Goal: Task Accomplishment & Management: Manage account settings

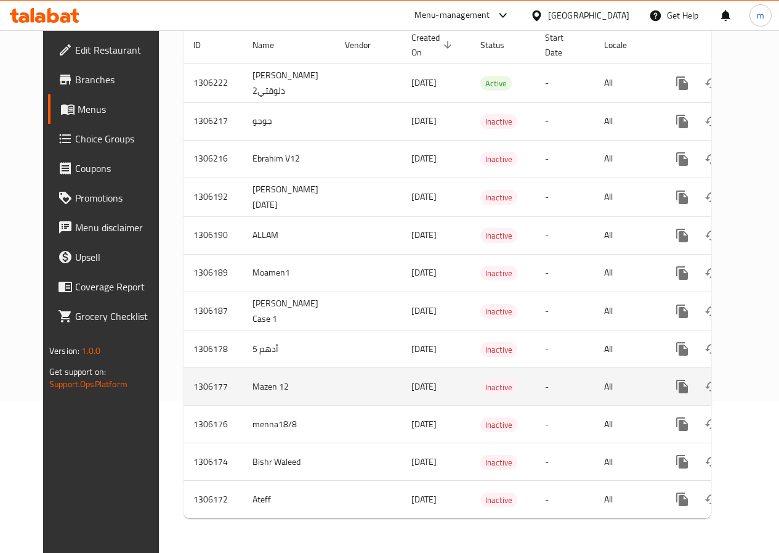
scroll to position [100, 0]
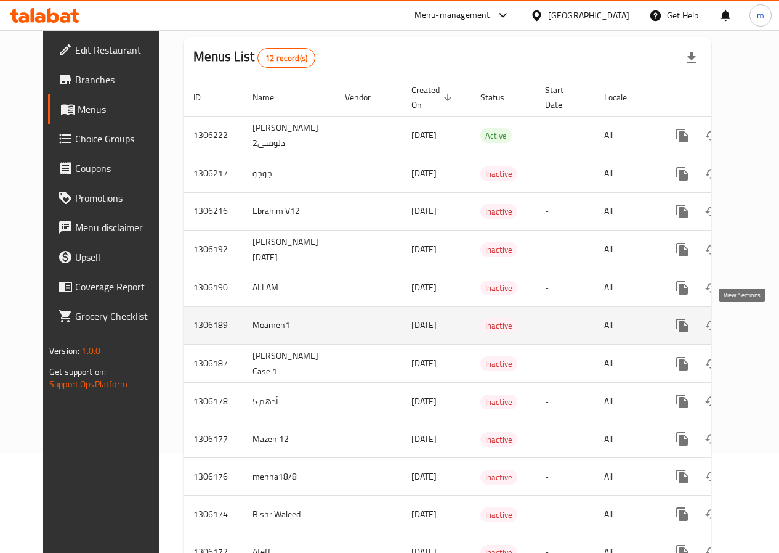
click at [764, 328] on icon "enhanced table" at bounding box center [771, 325] width 15 height 15
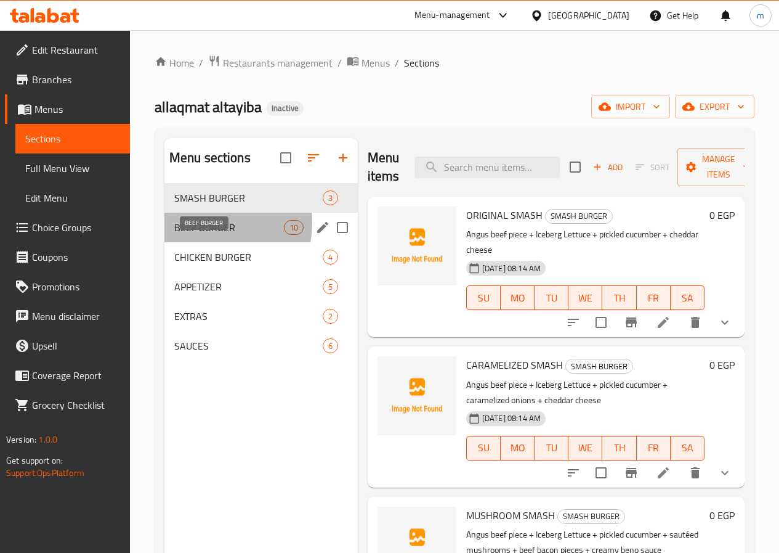
click at [195, 235] on span "BEEF BURGER" at bounding box center [229, 227] width 110 height 15
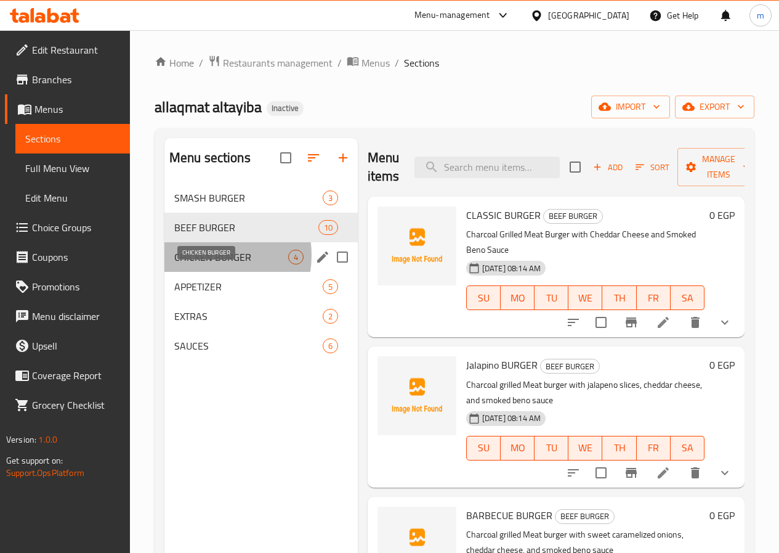
click at [203, 264] on span "CHICKEN BURGER" at bounding box center [231, 257] width 114 height 15
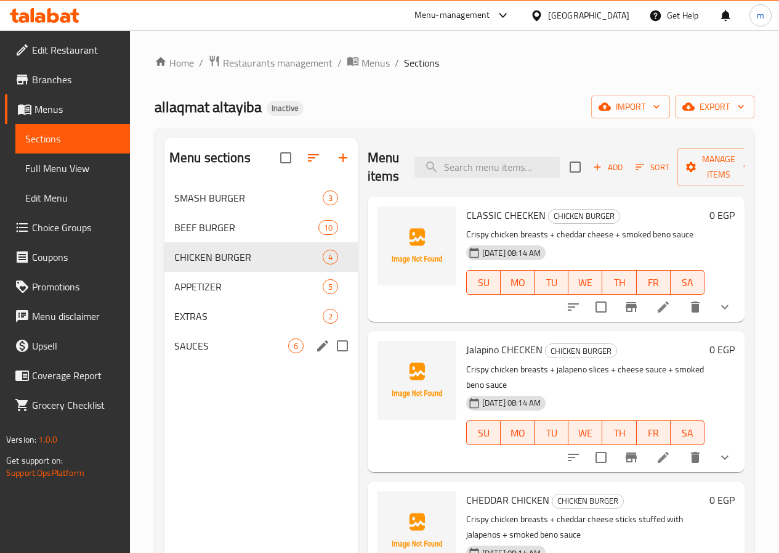
click at [196, 360] on div "SAUCES 6" at bounding box center [260, 346] width 193 height 30
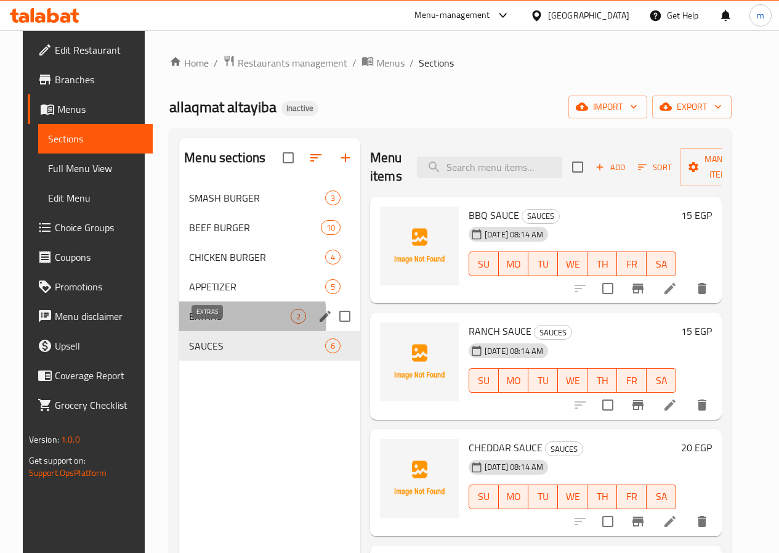
click at [189, 323] on span "EXTRAS" at bounding box center [240, 316] width 102 height 15
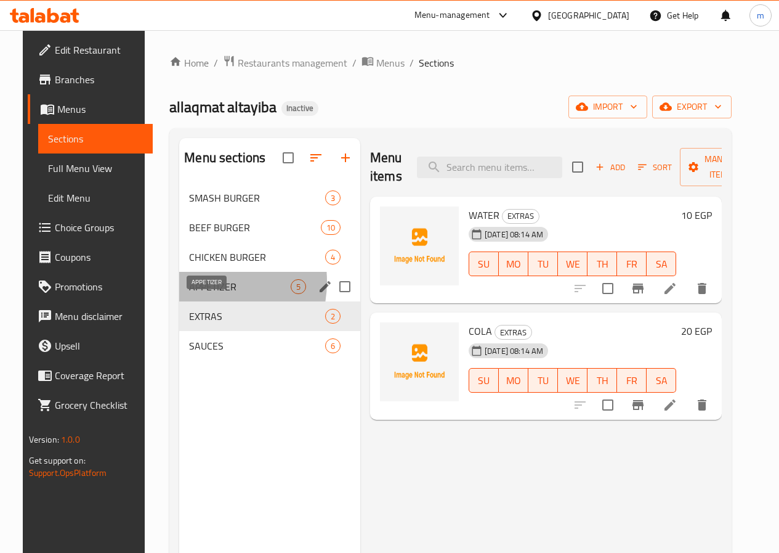
click at [189, 294] on span "APPETIZER" at bounding box center [240, 286] width 102 height 15
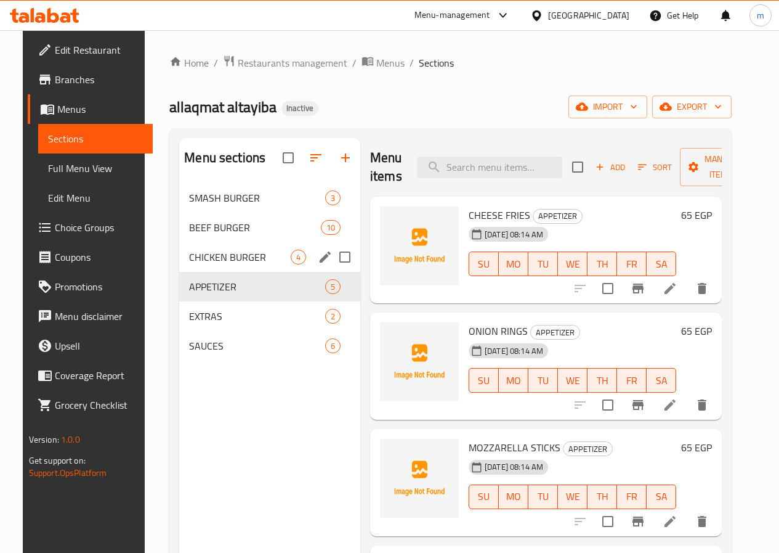
click at [184, 272] on div "CHICKEN BURGER 4" at bounding box center [269, 257] width 181 height 30
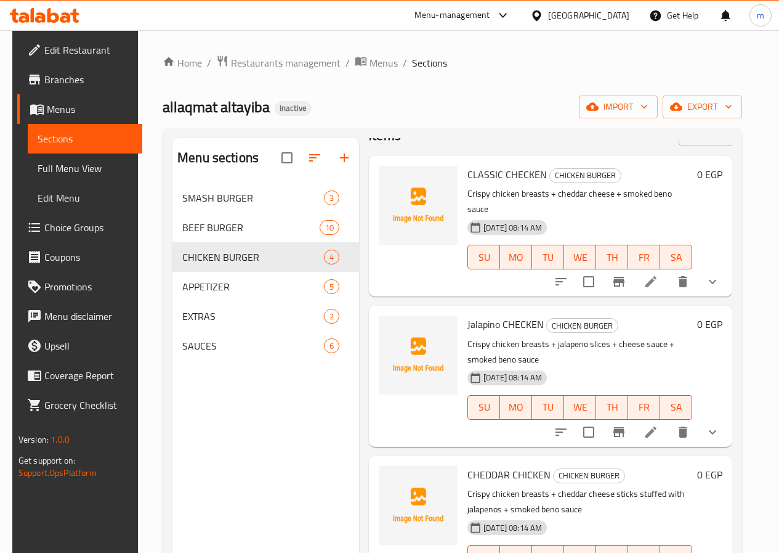
scroll to position [62, 0]
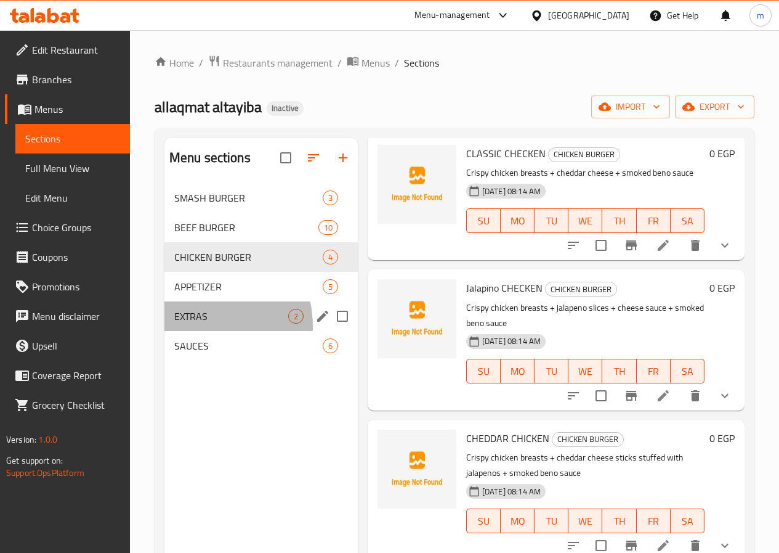
click at [193, 331] on div "EXTRAS 2" at bounding box center [260, 316] width 193 height 30
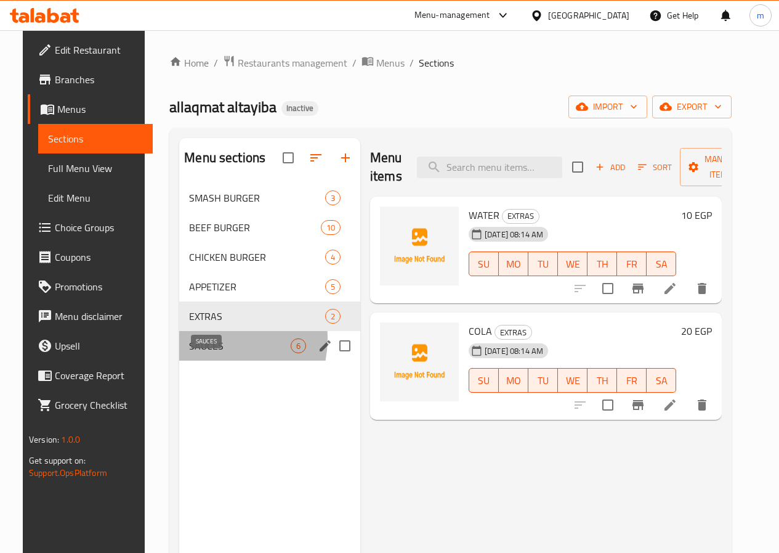
click at [190, 353] on span "SAUCES" at bounding box center [240, 345] width 102 height 15
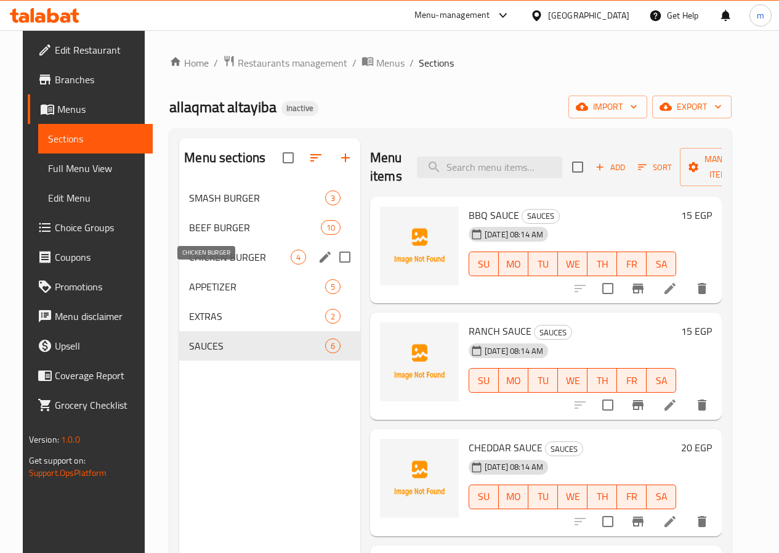
click at [195, 264] on span "CHICKEN BURGER" at bounding box center [240, 257] width 102 height 15
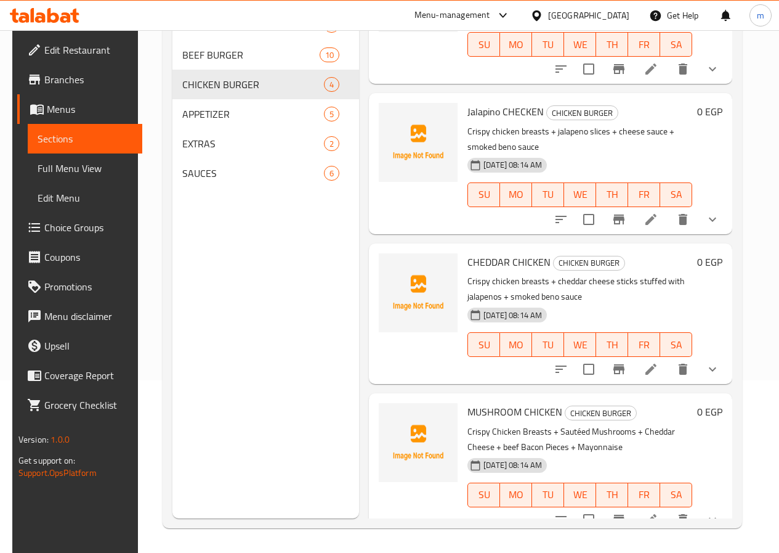
scroll to position [81, 0]
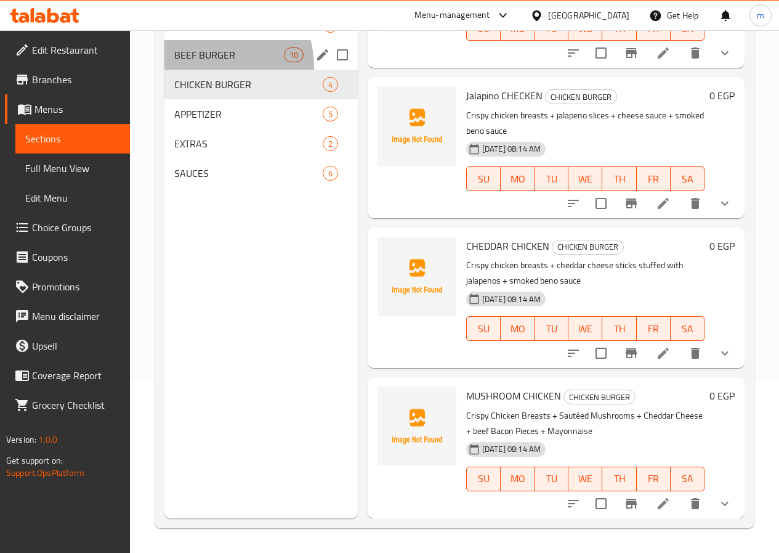
click at [209, 70] on div "BEEF BURGER 10" at bounding box center [260, 55] width 193 height 30
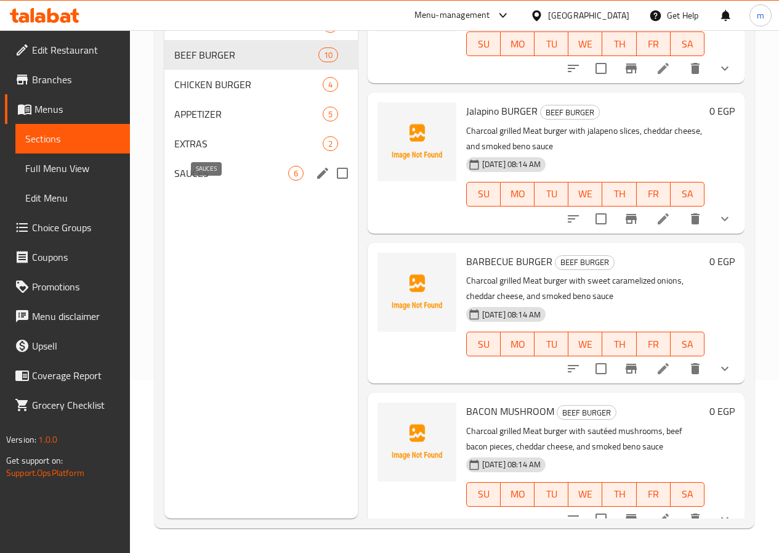
click at [185, 181] on span "SAUCES" at bounding box center [231, 173] width 114 height 15
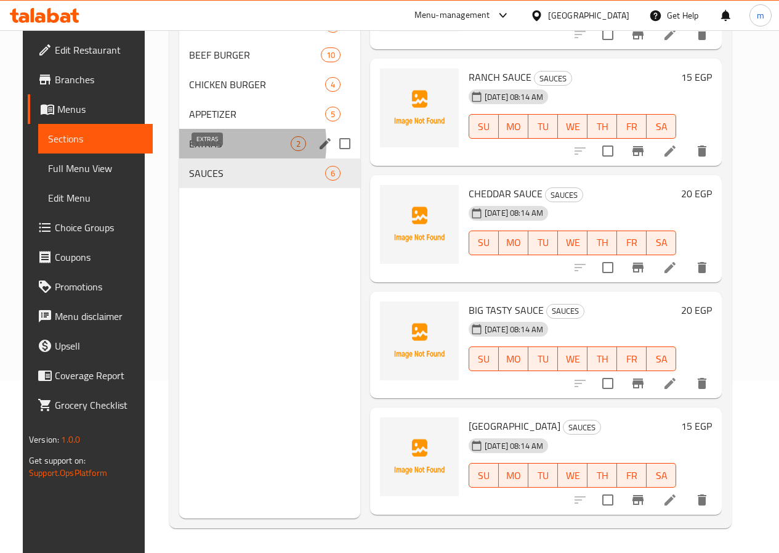
click at [197, 151] on span "EXTRAS" at bounding box center [240, 143] width 102 height 15
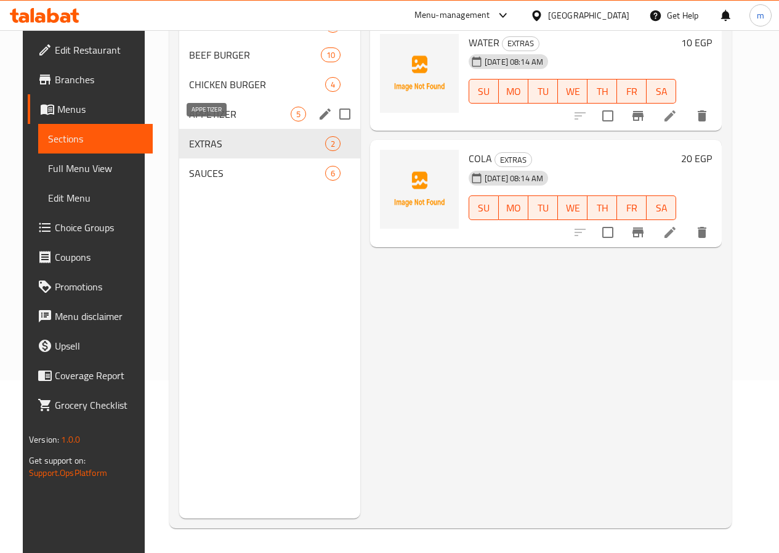
click at [197, 121] on span "APPETIZER" at bounding box center [240, 114] width 102 height 15
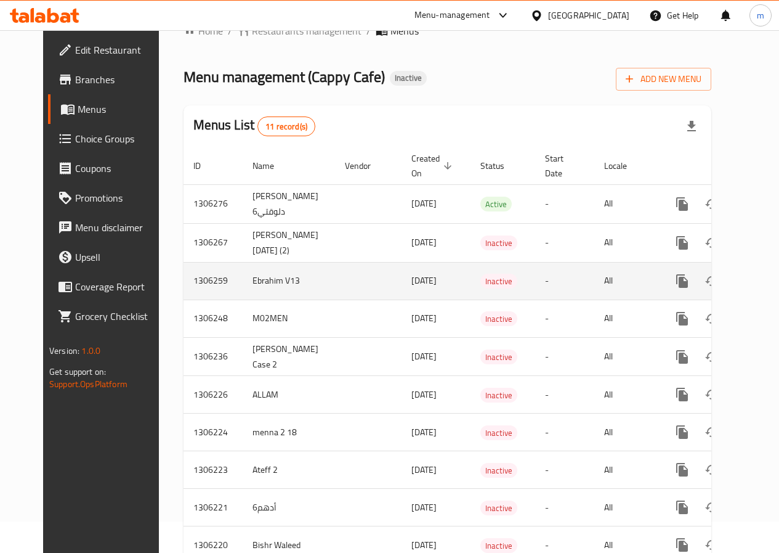
scroll to position [62, 0]
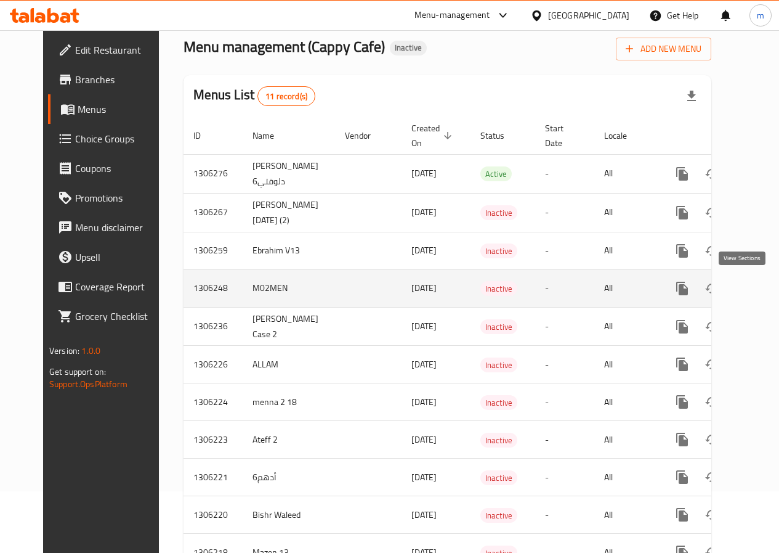
click at [764, 287] on icon "enhanced table" at bounding box center [771, 288] width 15 height 15
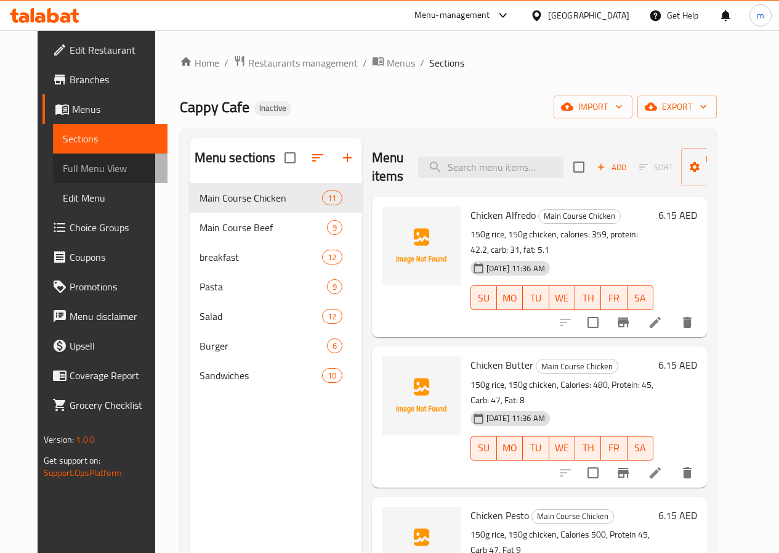
click at [63, 164] on span "Full Menu View" at bounding box center [110, 168] width 95 height 15
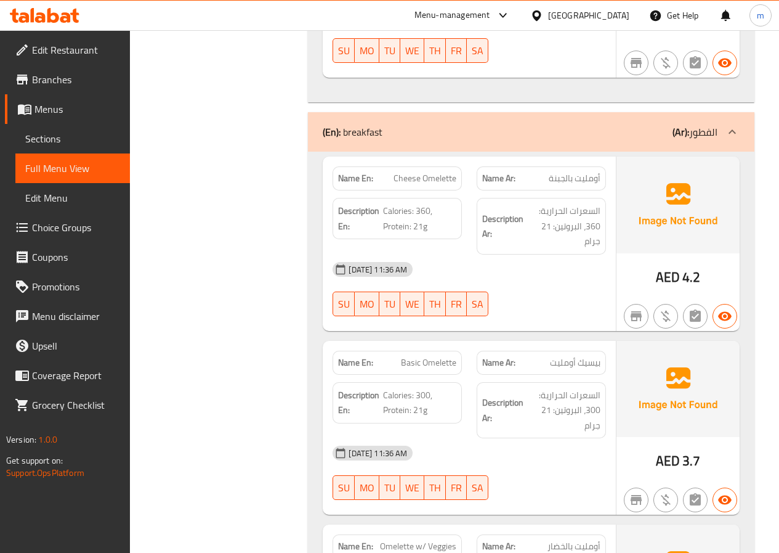
scroll to position [4334, 0]
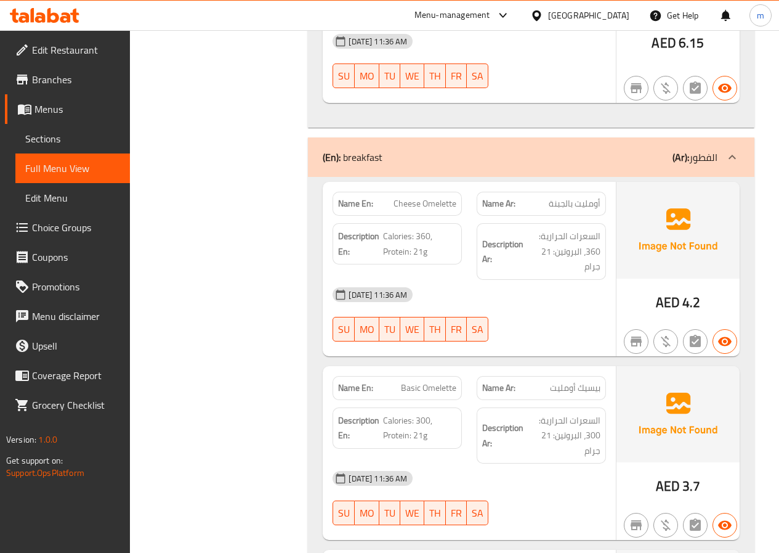
click at [51, 126] on link "Sections" at bounding box center [72, 139] width 115 height 30
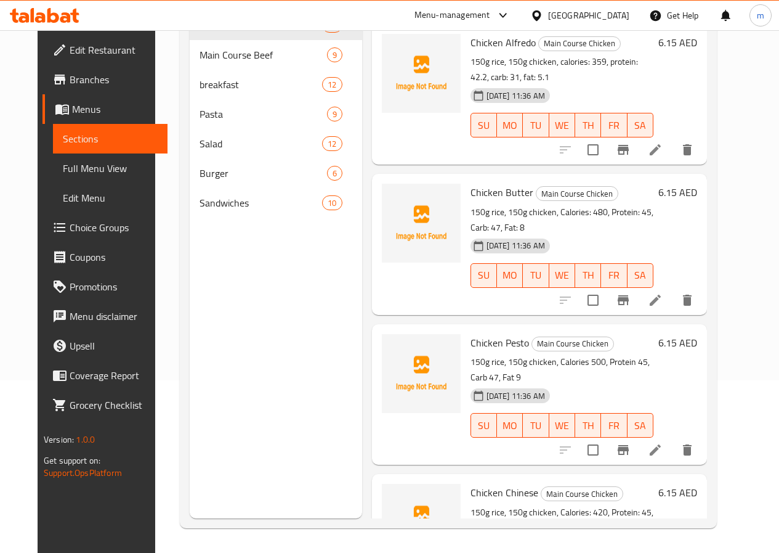
scroll to position [173, 0]
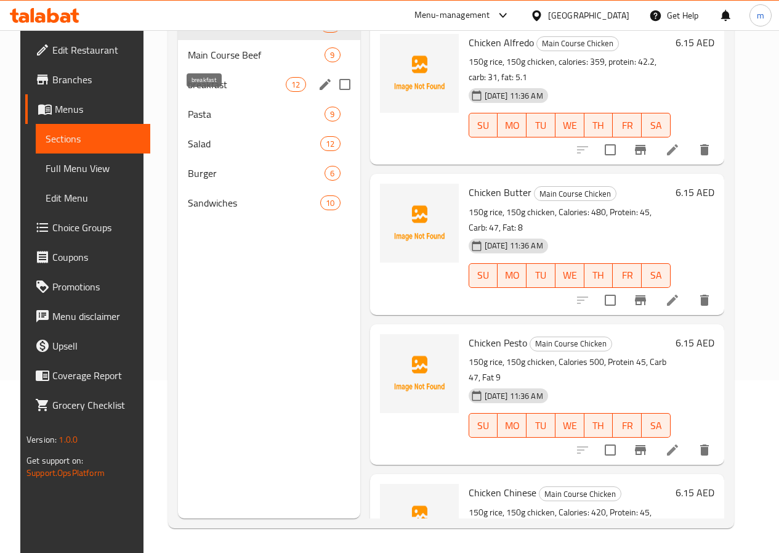
click at [204, 92] on span "breakfast" at bounding box center [237, 84] width 98 height 15
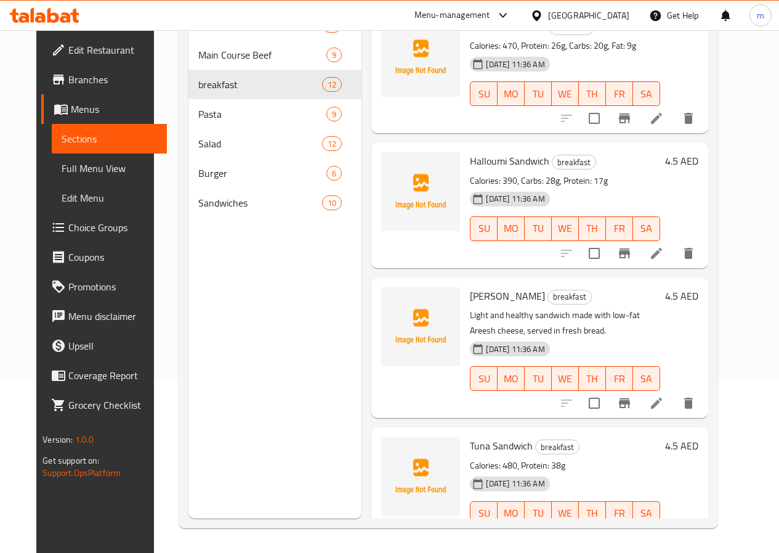
scroll to position [616, 0]
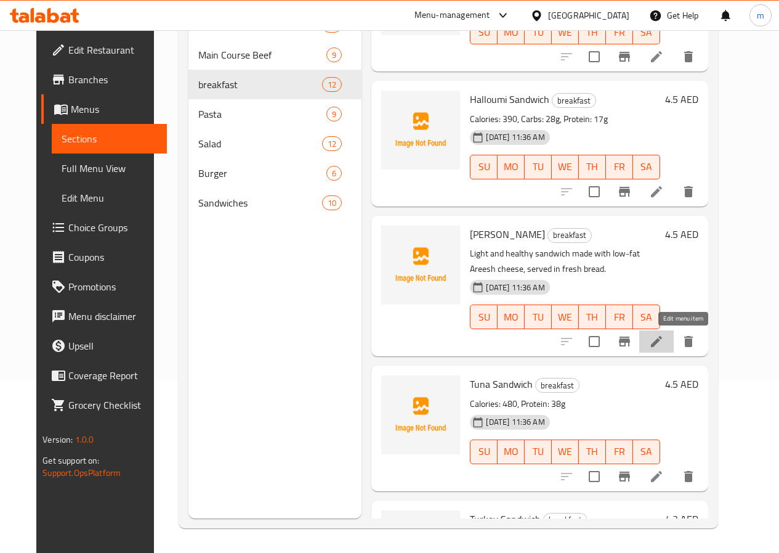
click at [664, 340] on icon at bounding box center [656, 341] width 15 height 15
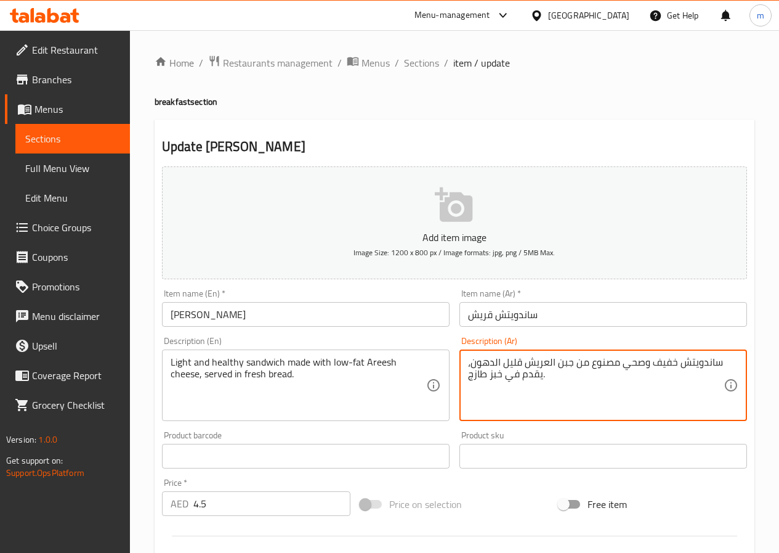
click at [543, 358] on textarea "ساندويتش خفيف وصحي مصنوع من جبن العريش قليل الدهون، يقدم في خبز طازج." at bounding box center [596, 385] width 256 height 59
type textarea "ساندويتش خفيف وصحي مصنوع من جبن القريش قليل الدهون، يقدم في خبز طازج."
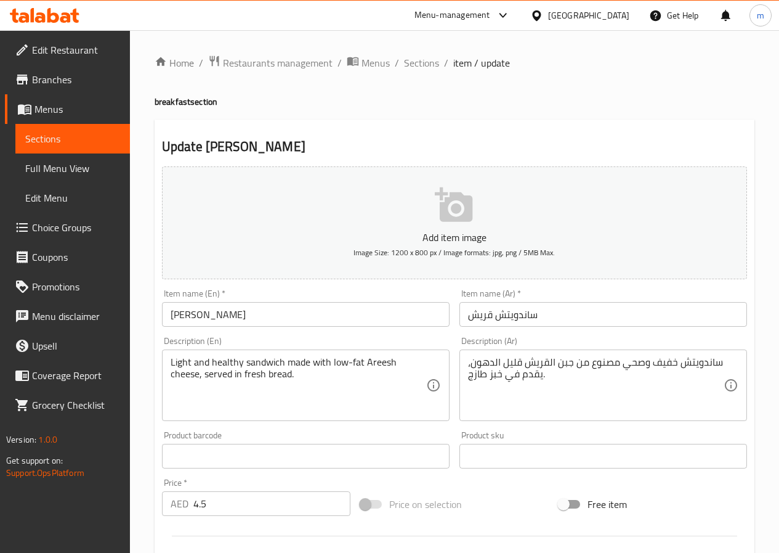
click at [649, 330] on div "Item name (Ar)   * ساندويتش قريش Item name (Ar) *" at bounding box center [604, 307] width 298 height 47
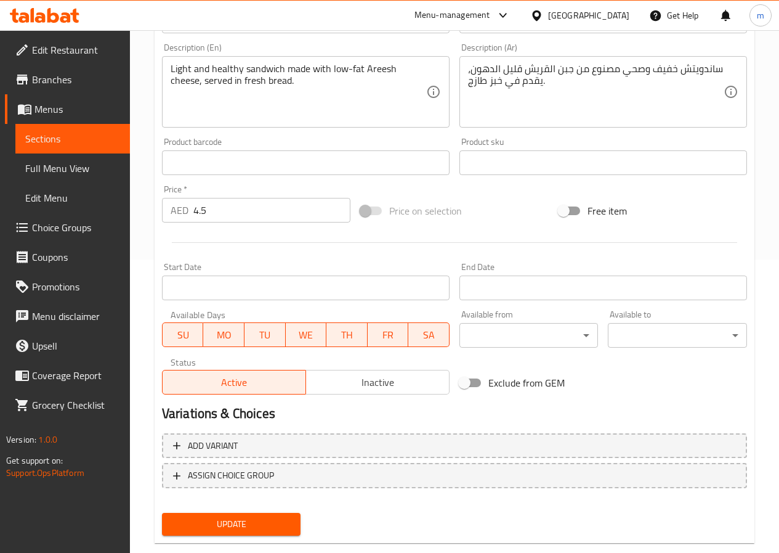
scroll to position [308, 0]
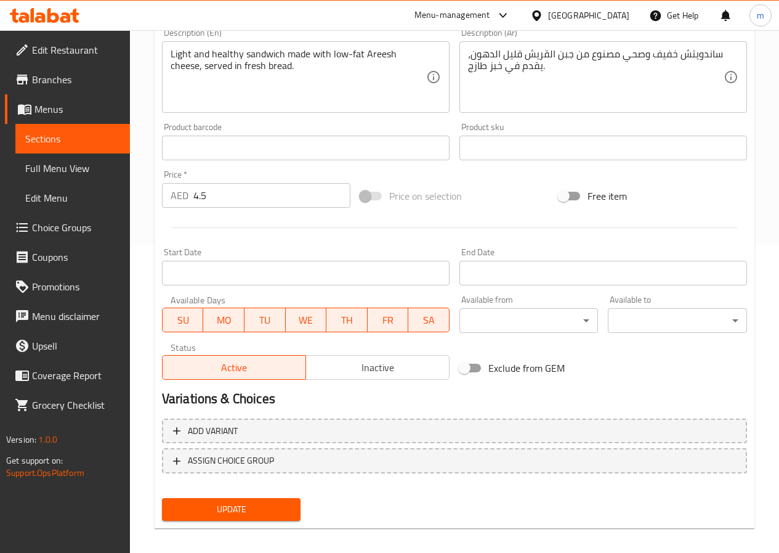
click at [254, 498] on button "Update" at bounding box center [231, 509] width 139 height 23
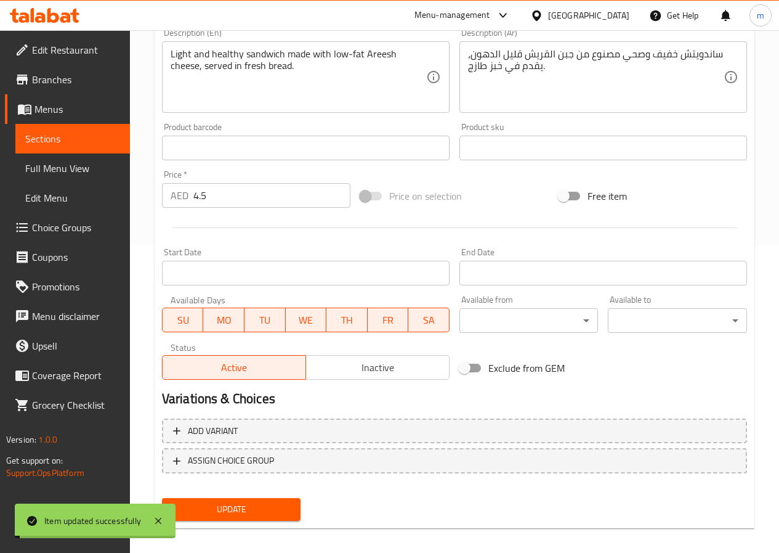
click at [71, 163] on span "Full Menu View" at bounding box center [72, 168] width 95 height 15
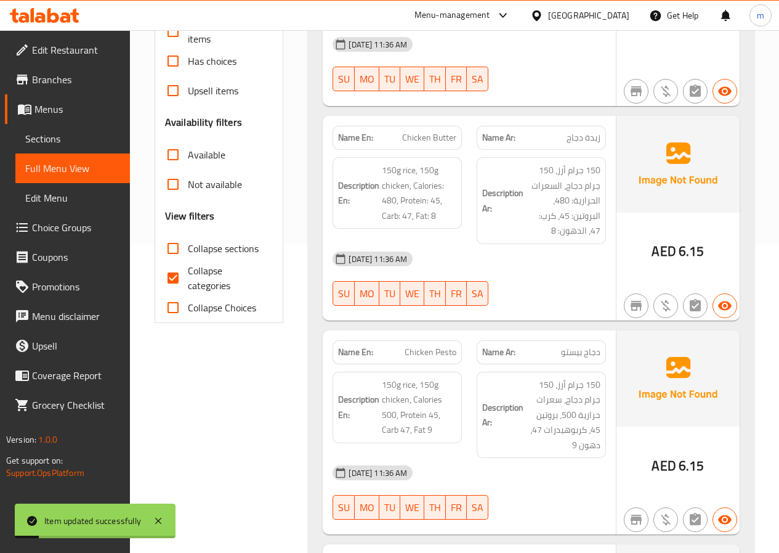
click at [230, 269] on span "Collapse categories" at bounding box center [226, 278] width 76 height 30
click at [188, 269] on input "Collapse categories" at bounding box center [173, 278] width 30 height 30
checkbox input "false"
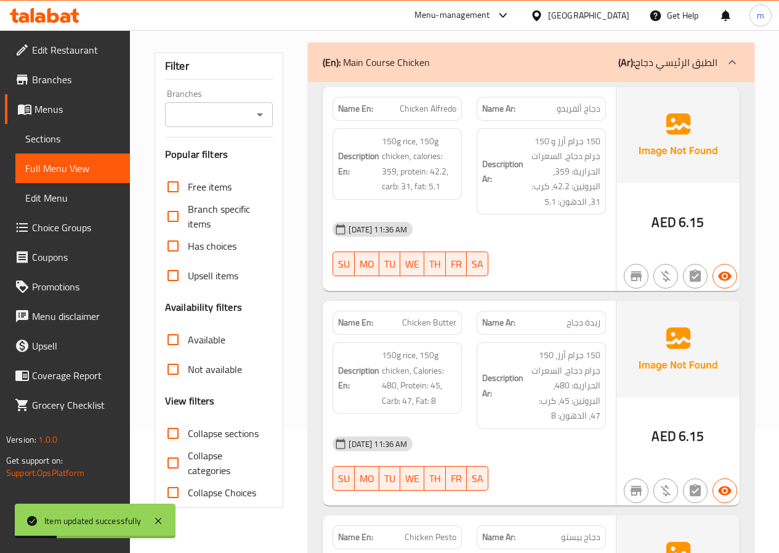
click at [673, 66] on p "(Ar): الطبق الرئيسي دجاج" at bounding box center [668, 62] width 99 height 15
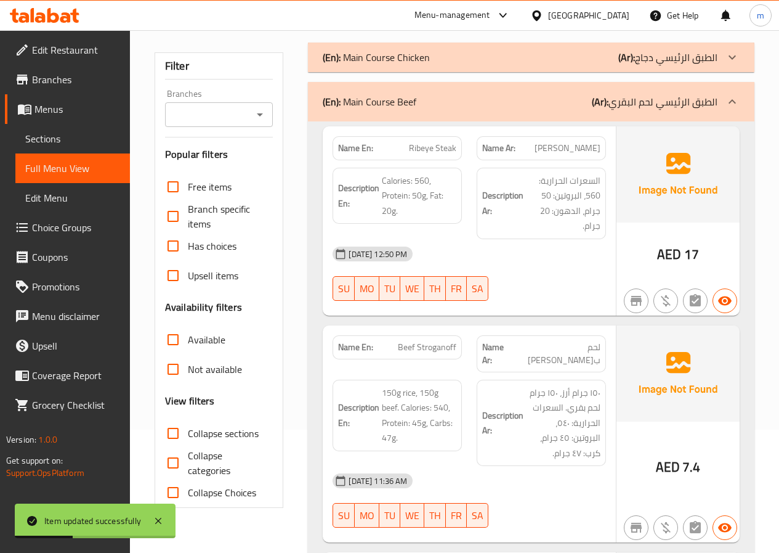
click at [680, 104] on p "(Ar): الطبق الرئيسي لحم البقري" at bounding box center [655, 101] width 126 height 15
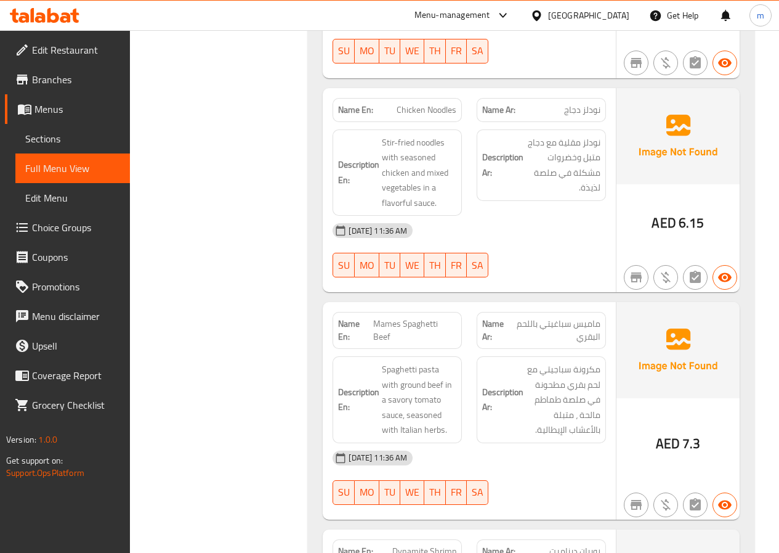
scroll to position [4128, 0]
